Goal: Task Accomplishment & Management: Complete application form

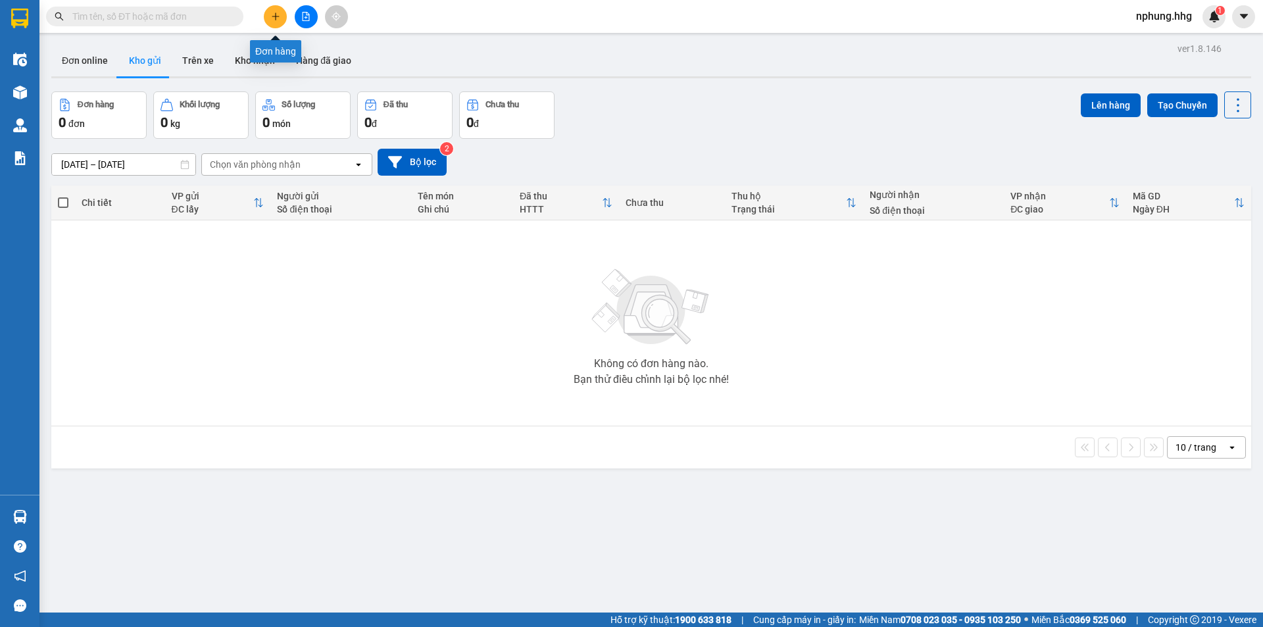
click at [278, 20] on icon "plus" at bounding box center [275, 16] width 9 height 9
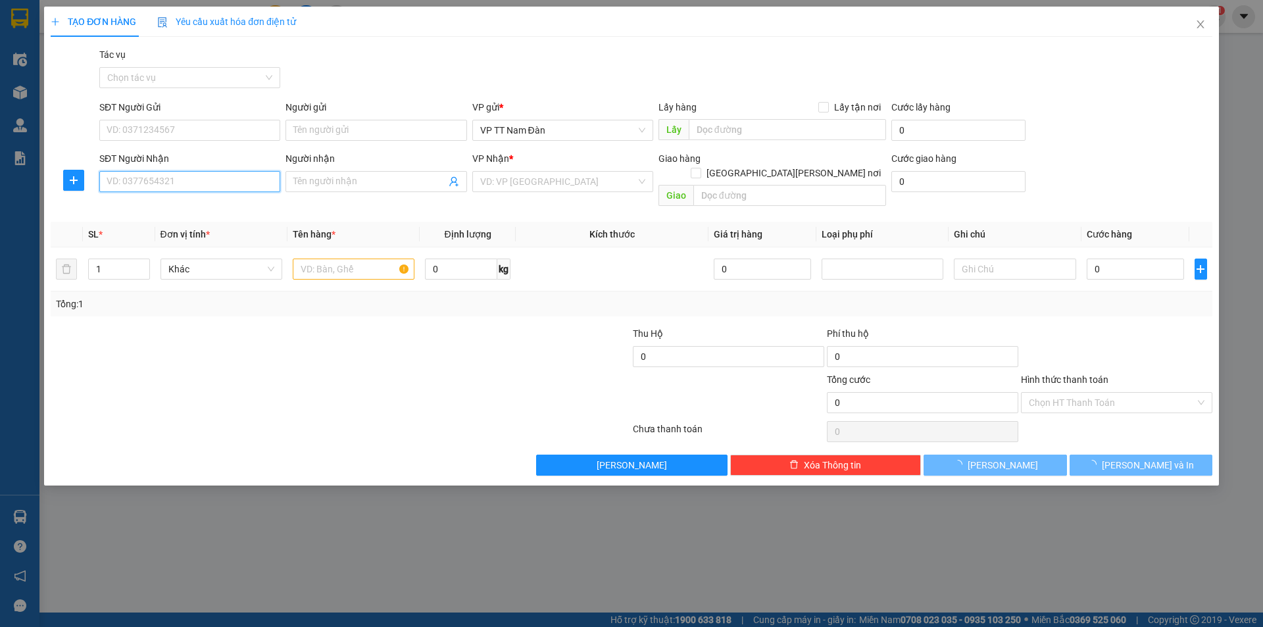
click at [189, 187] on input "SĐT Người Nhận" at bounding box center [189, 181] width 181 height 21
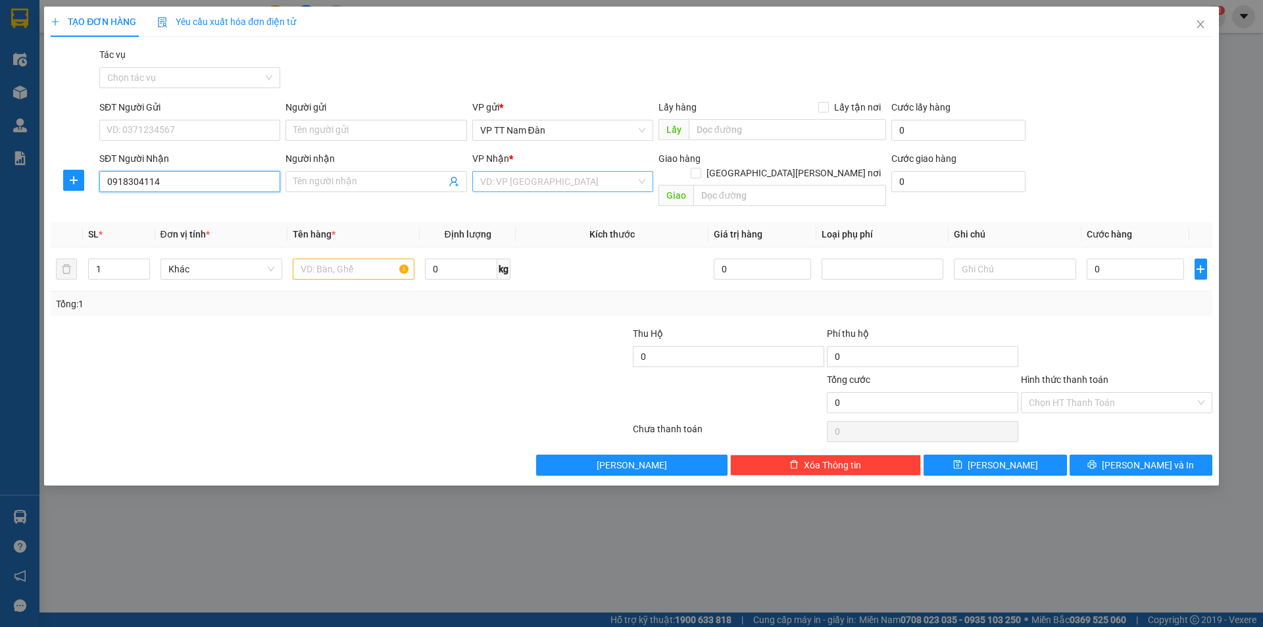
type input "0918304114"
click at [577, 182] on input "search" at bounding box center [558, 182] width 156 height 20
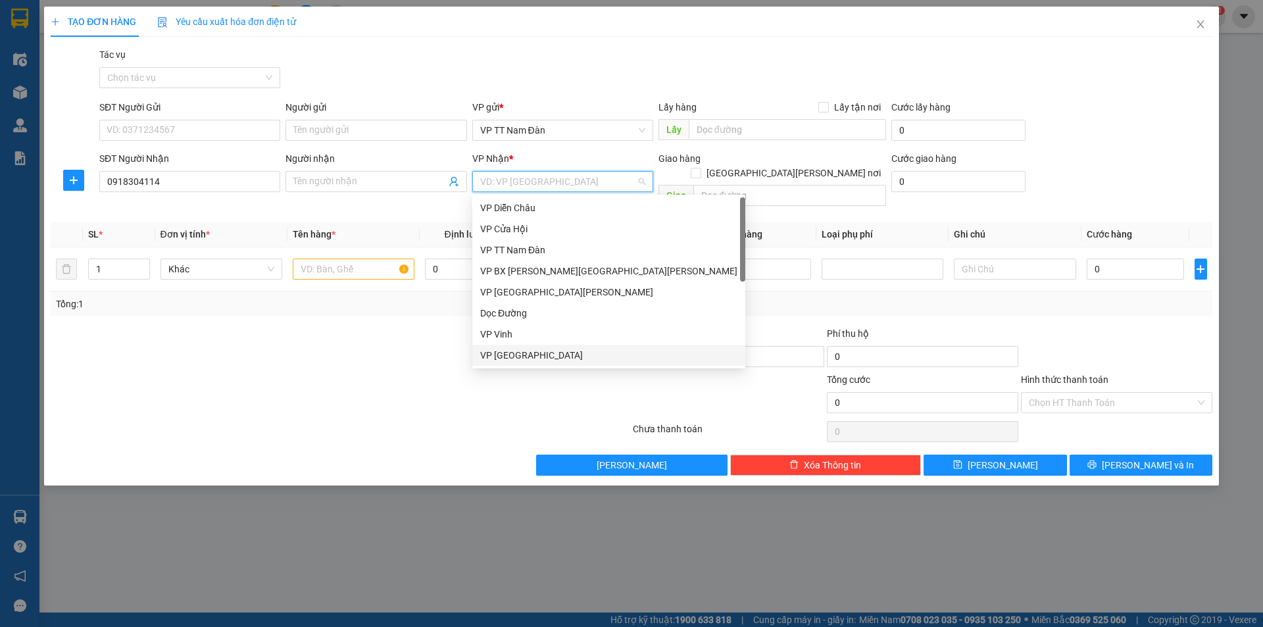
click at [524, 359] on div "VP [GEOGRAPHIC_DATA]" at bounding box center [608, 355] width 257 height 14
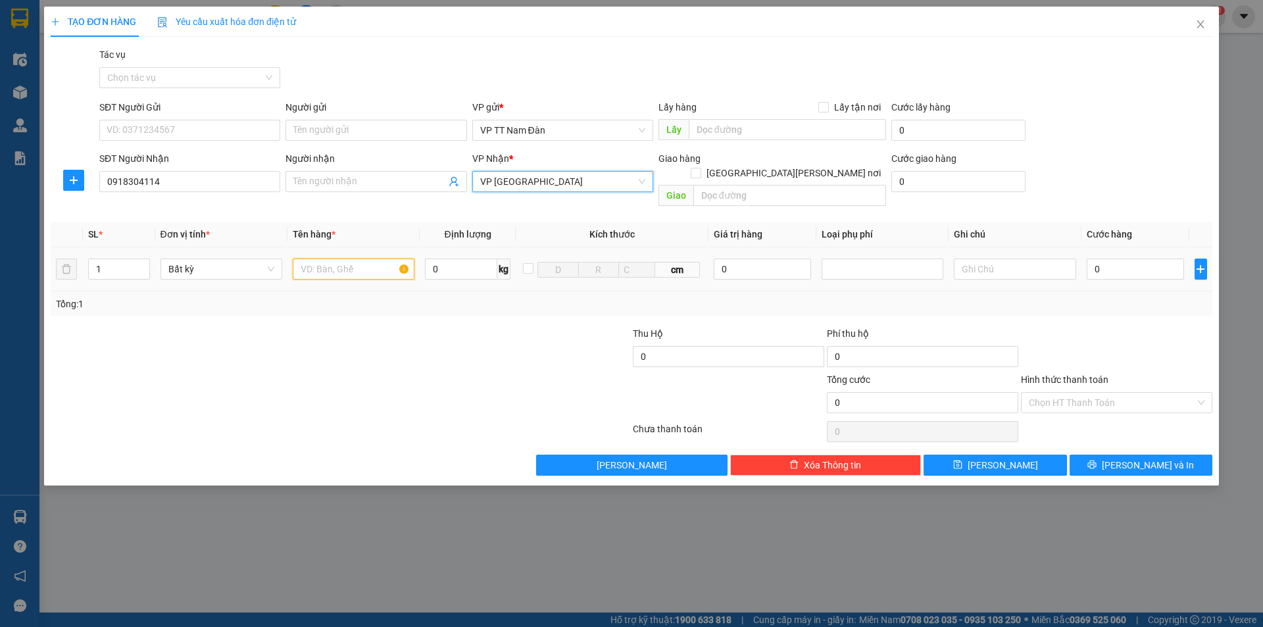
click at [376, 259] on input "text" at bounding box center [354, 269] width 122 height 21
type input "c.t"
click at [1127, 259] on input "0" at bounding box center [1136, 269] width 98 height 21
type input "7"
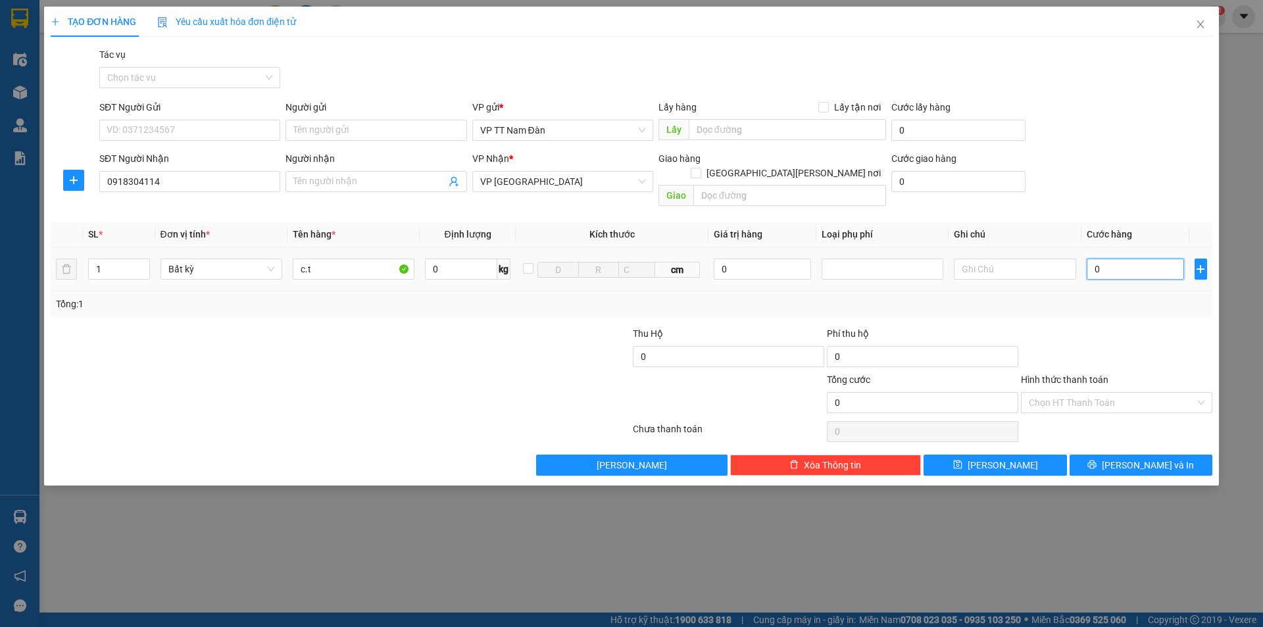
type input "7"
type input "70"
type input "700"
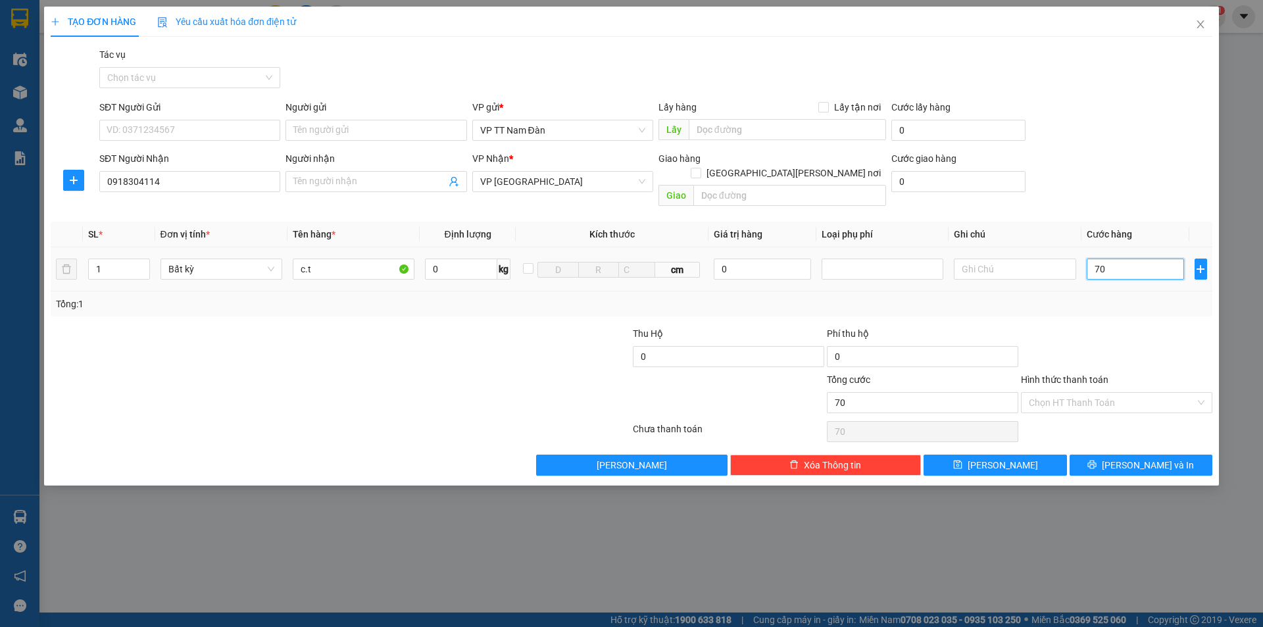
type input "700"
type input "7.000"
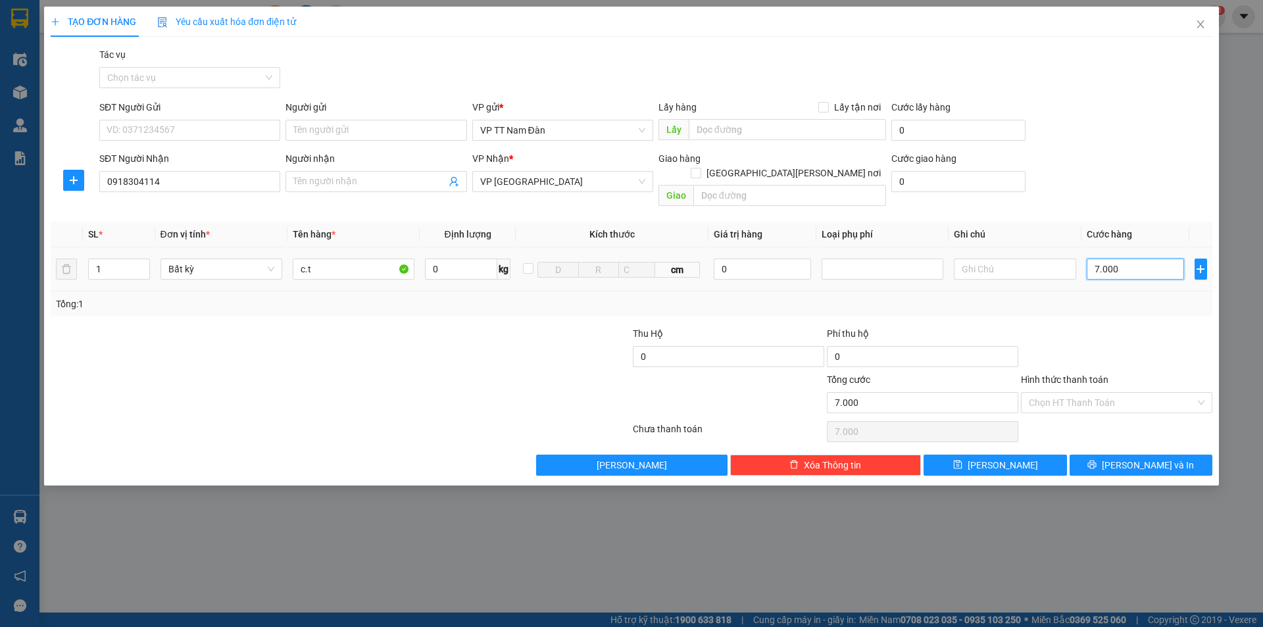
type input "70.000"
click at [1139, 458] on span "[PERSON_NAME] và In" at bounding box center [1148, 465] width 92 height 14
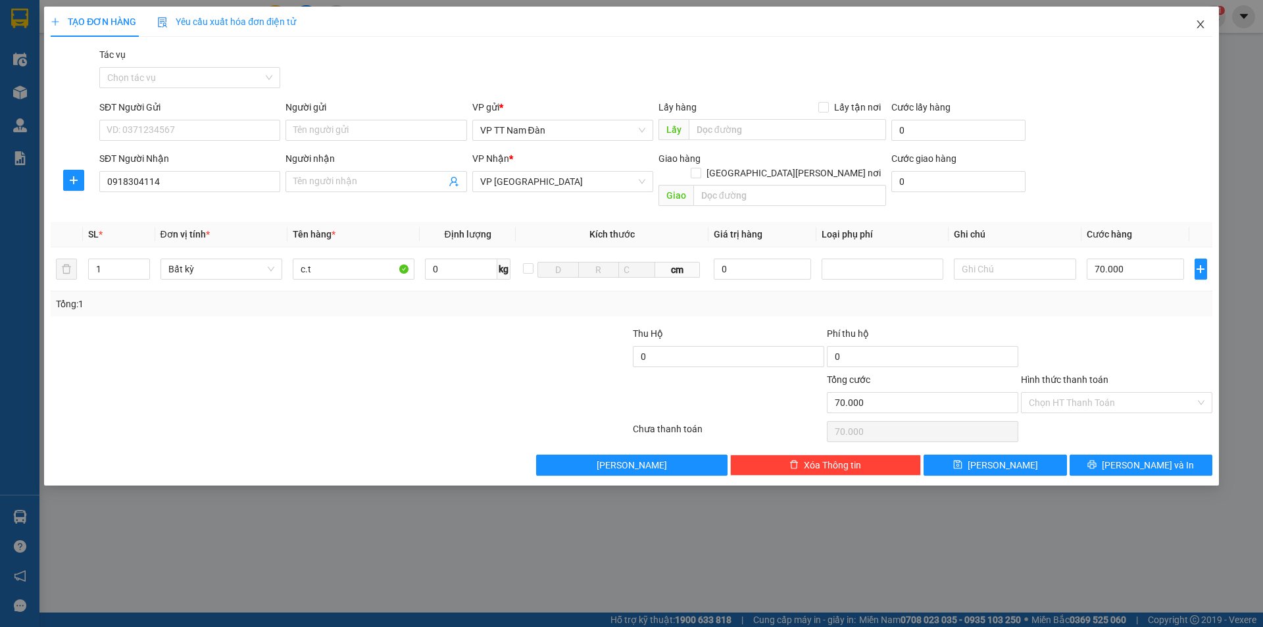
click at [1199, 22] on icon "close" at bounding box center [1200, 24] width 11 height 11
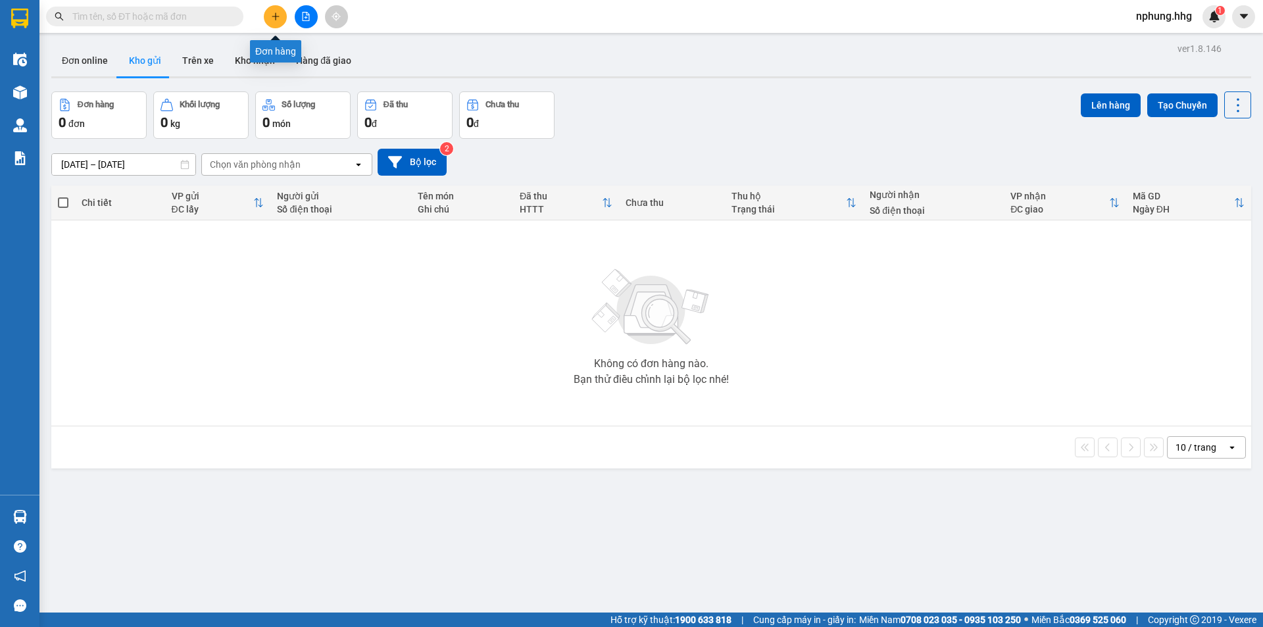
click at [279, 15] on icon "plus" at bounding box center [275, 16] width 9 height 9
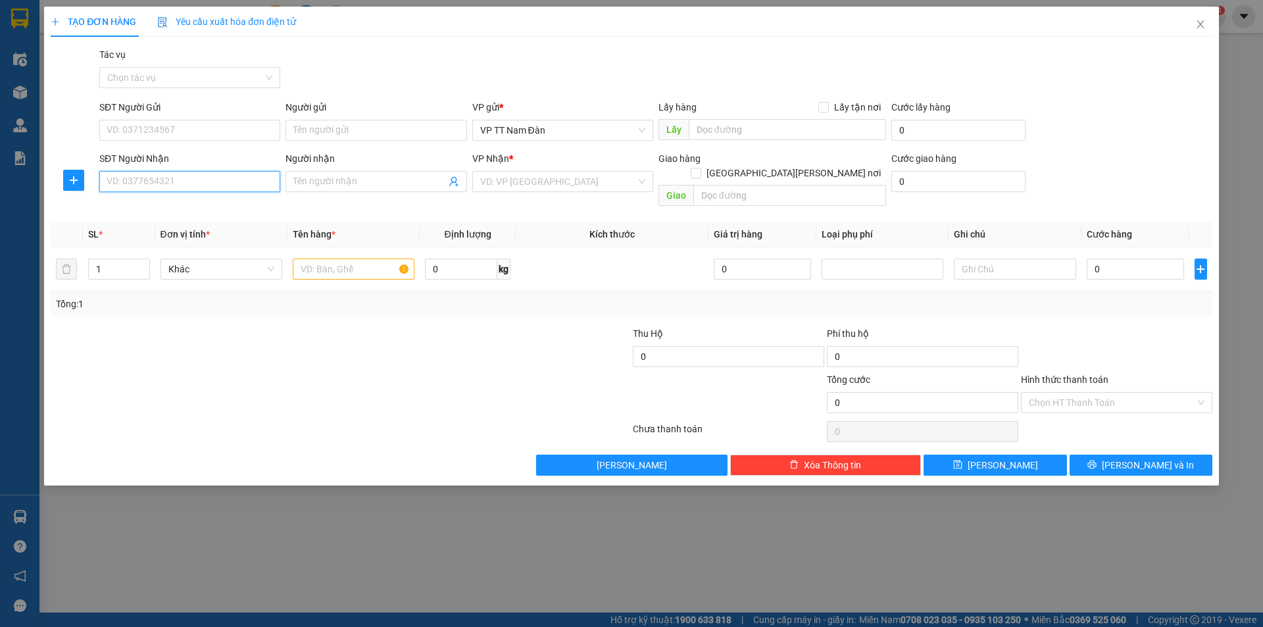
click at [193, 185] on input "SĐT Người Nhận" at bounding box center [189, 181] width 181 height 21
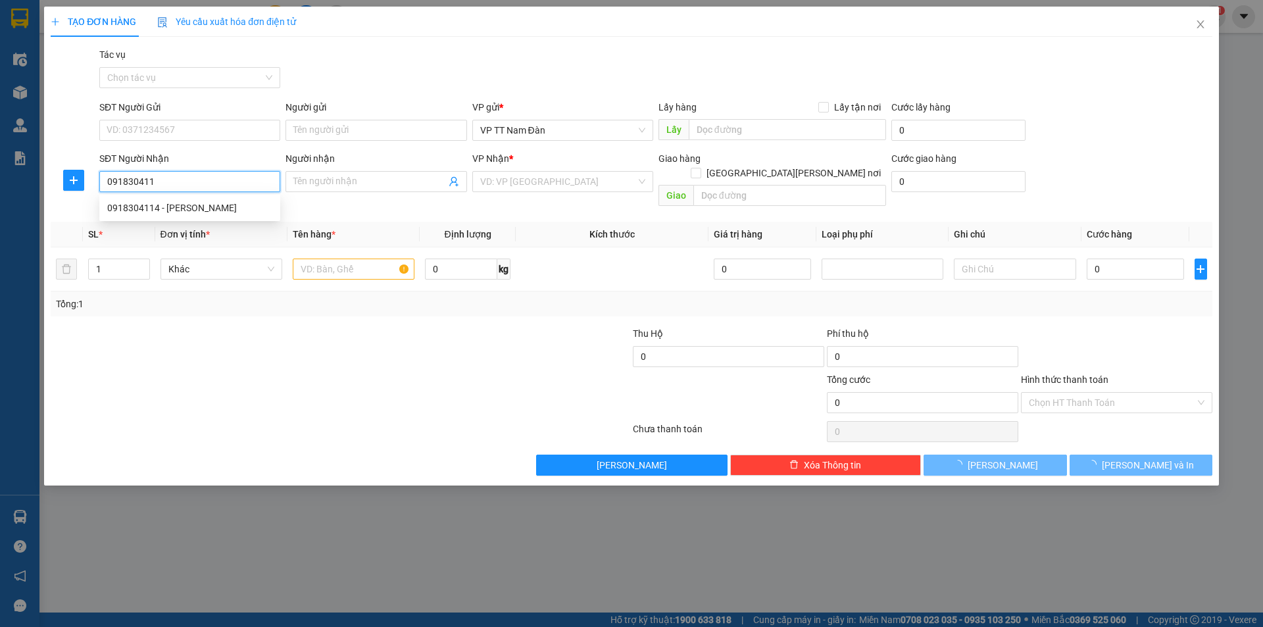
type input "0918304114"
click at [177, 208] on div "0918304114 - [PERSON_NAME]" at bounding box center [189, 208] width 165 height 14
type input "[PERSON_NAME]"
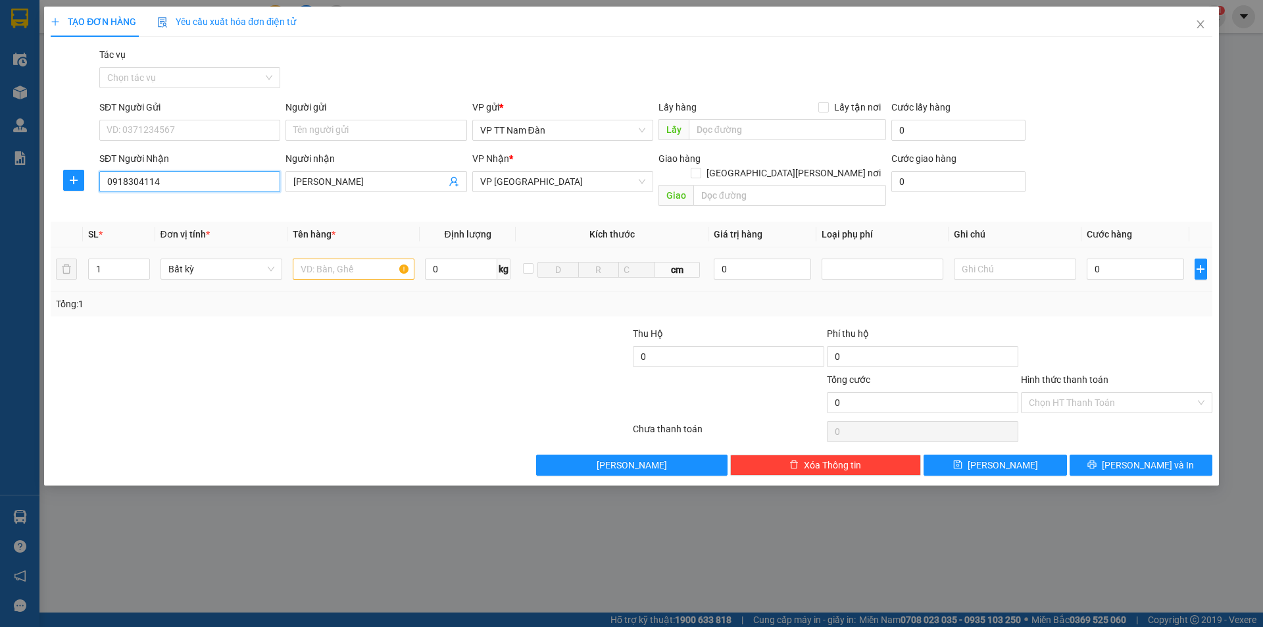
type input "0918304114"
click at [366, 259] on input "text" at bounding box center [354, 269] width 122 height 21
type input "c.t"
click at [1118, 259] on input "0" at bounding box center [1136, 269] width 98 height 21
type input "7"
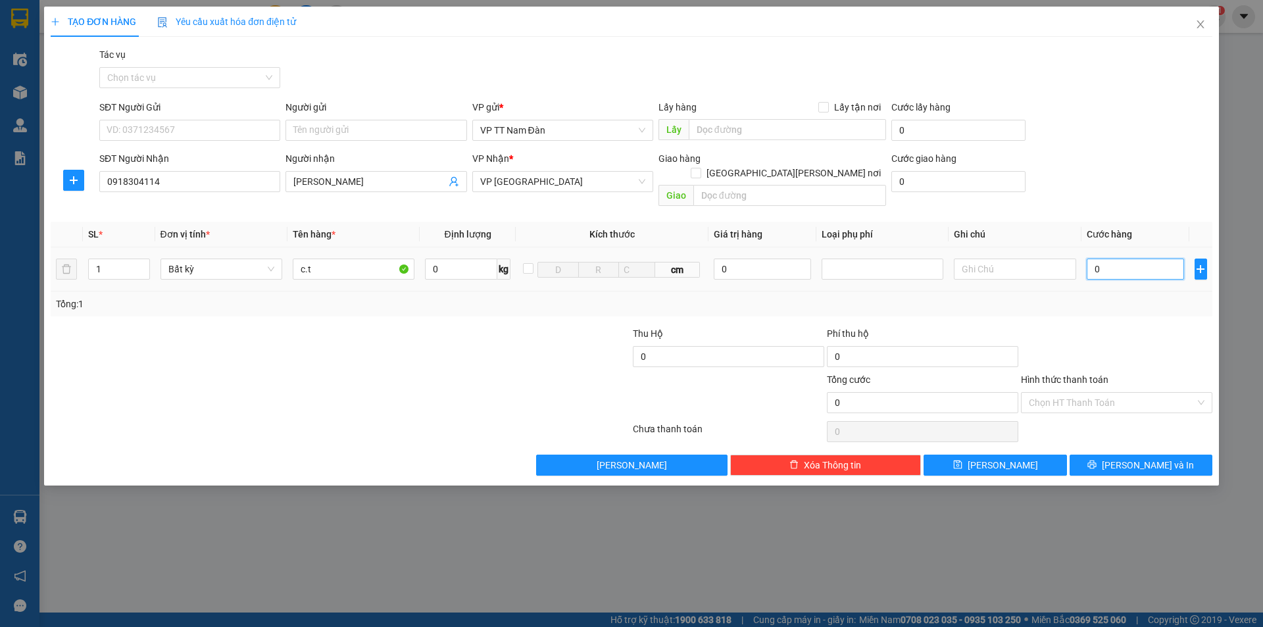
type input "7"
type input "70"
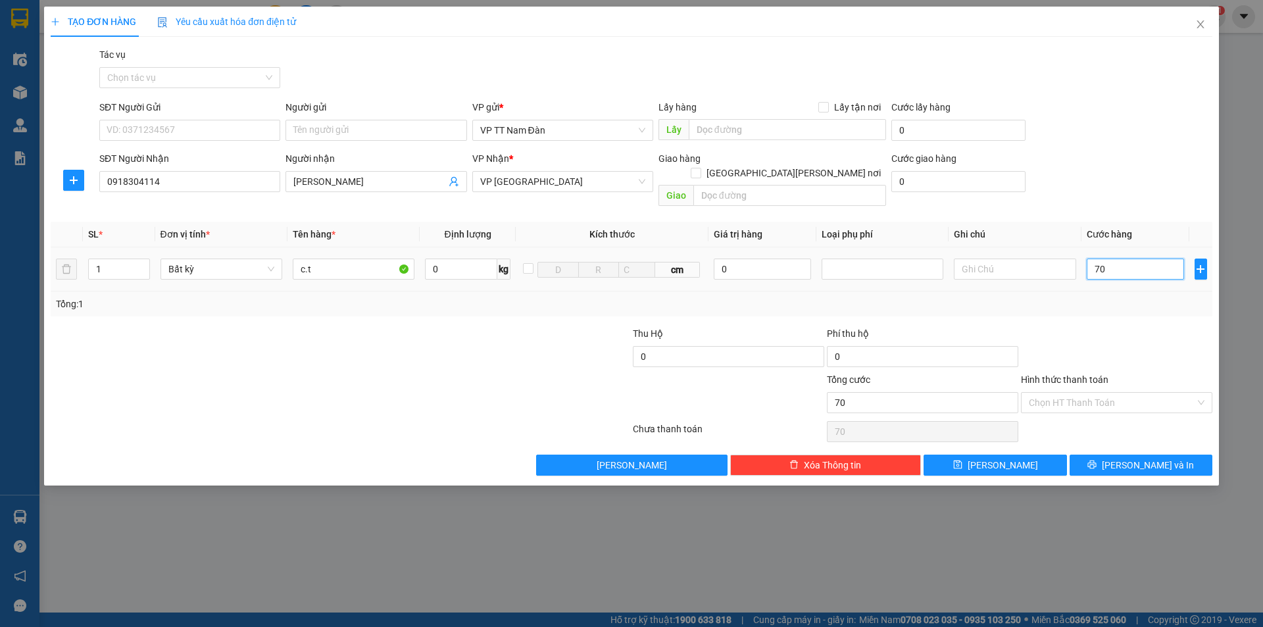
type input "700"
type input "7.000"
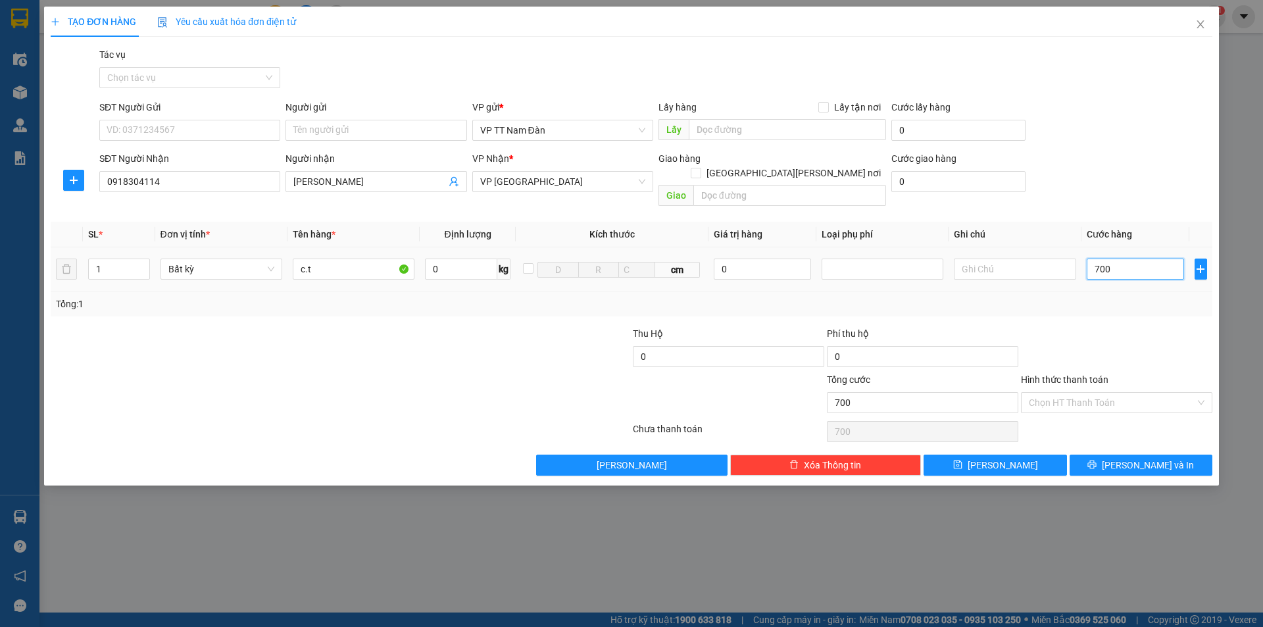
type input "7.000"
type input "70.000"
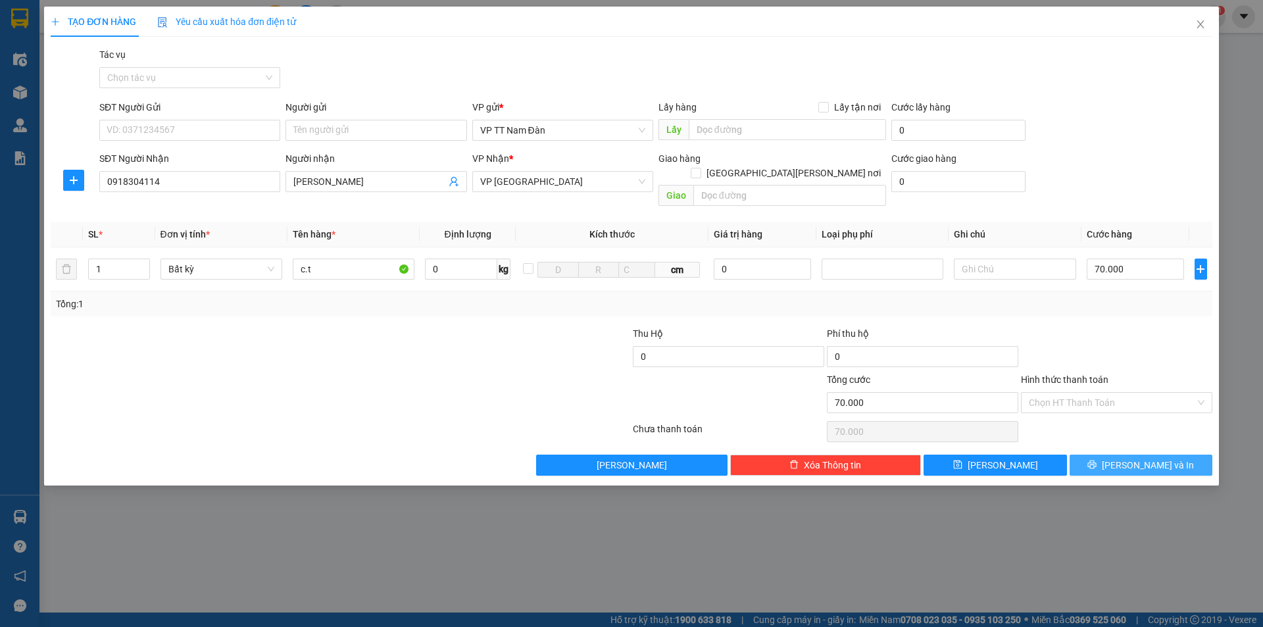
click at [1138, 458] on span "[PERSON_NAME] và In" at bounding box center [1148, 465] width 92 height 14
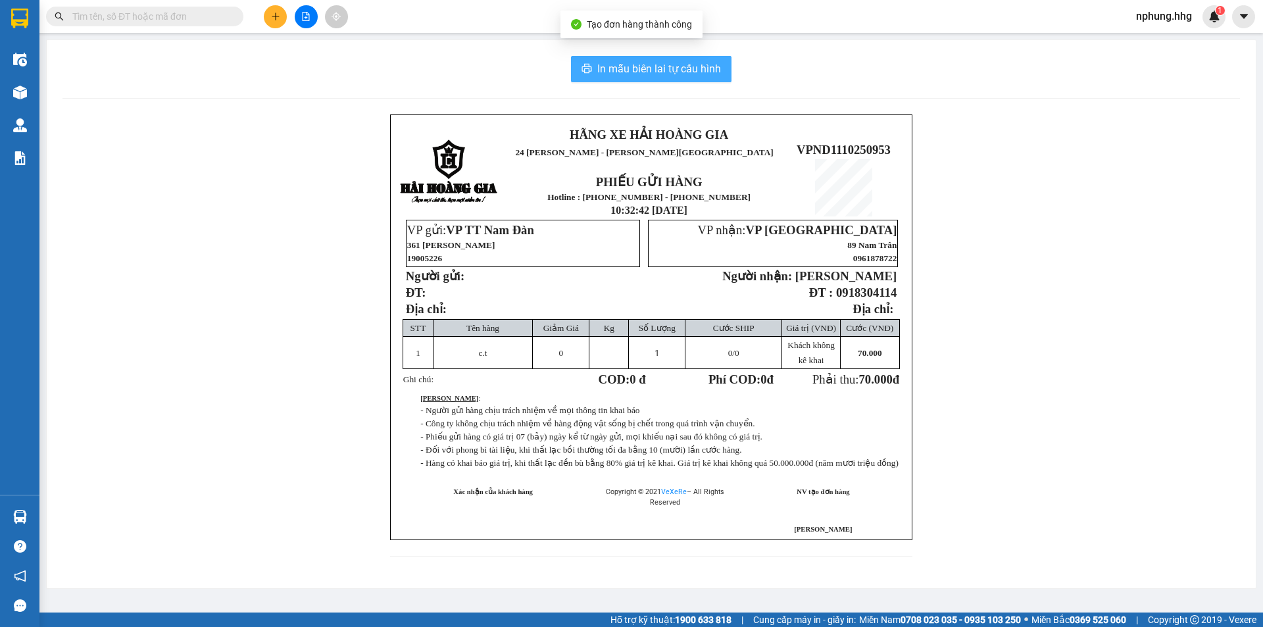
click at [641, 70] on span "In mẫu biên lai tự cấu hình" at bounding box center [659, 69] width 124 height 16
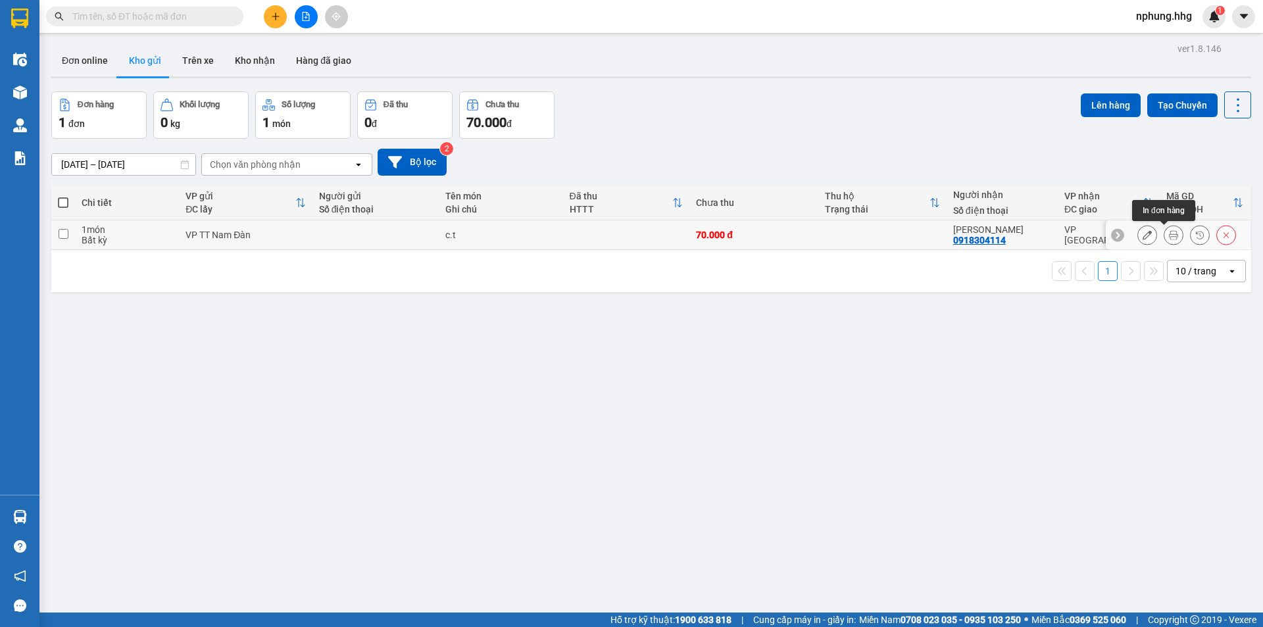
click at [1169, 234] on icon at bounding box center [1173, 234] width 9 height 9
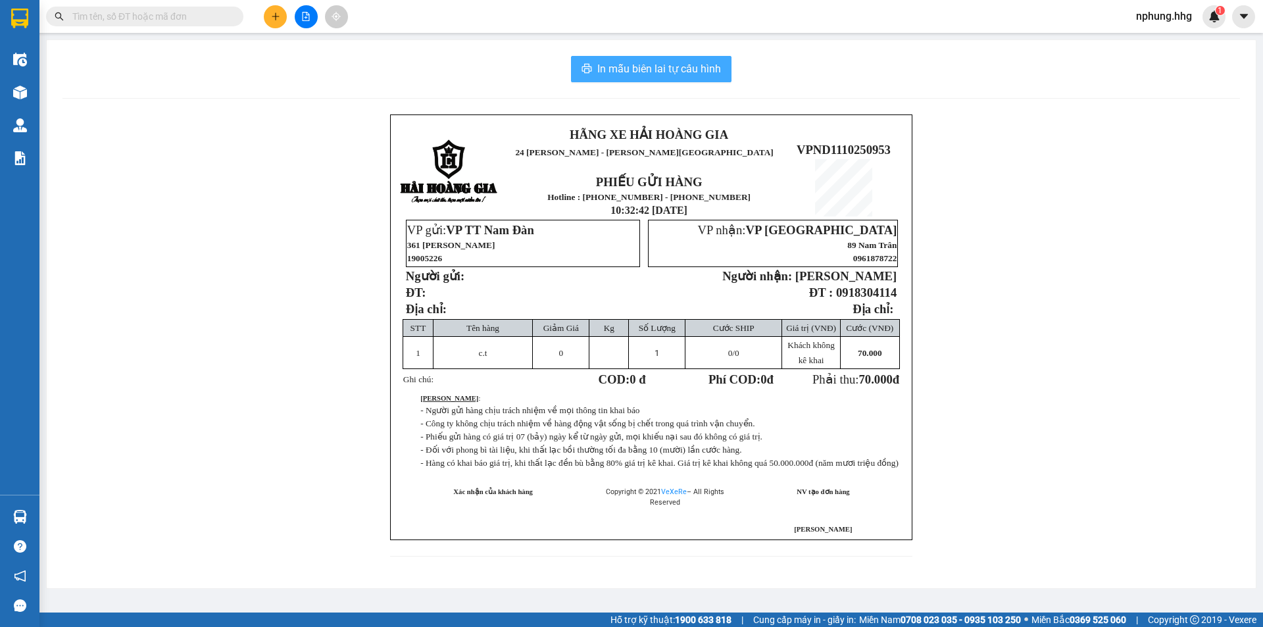
click at [637, 68] on span "In mẫu biên lai tự cấu hình" at bounding box center [659, 69] width 124 height 16
